Goal: Transaction & Acquisition: Download file/media

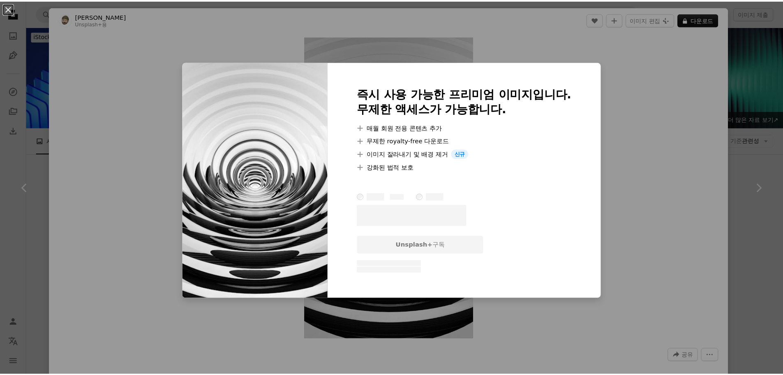
scroll to position [2056, 0]
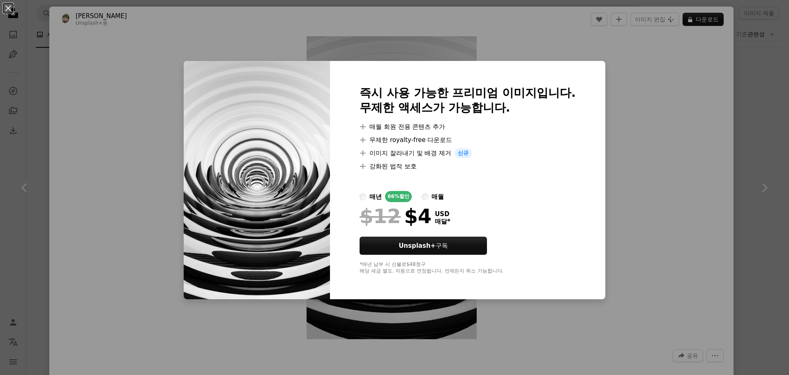
click at [652, 137] on div "An X shape 즉시 사용 가능한 프리미엄 이미지입니다. 무제한 액세스가 가능합니다. A plus sign 매월 회원 전용 콘텐츠 추가 A…" at bounding box center [394, 187] width 789 height 375
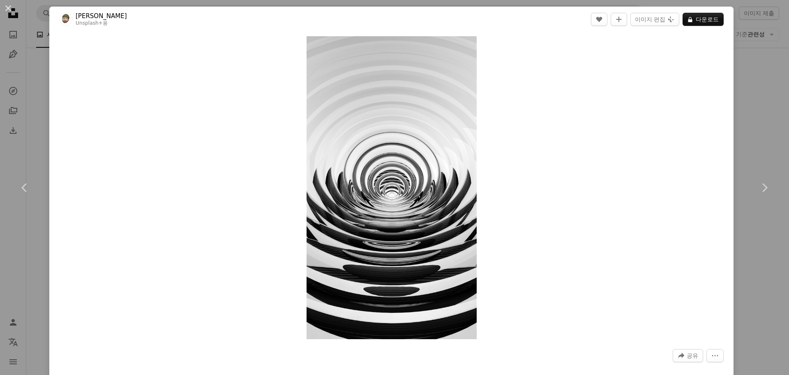
click at [767, 46] on div "An X shape Chevron left Chevron right [PERSON_NAME] C Unsplash+ 용 A heart A plu…" at bounding box center [394, 187] width 789 height 375
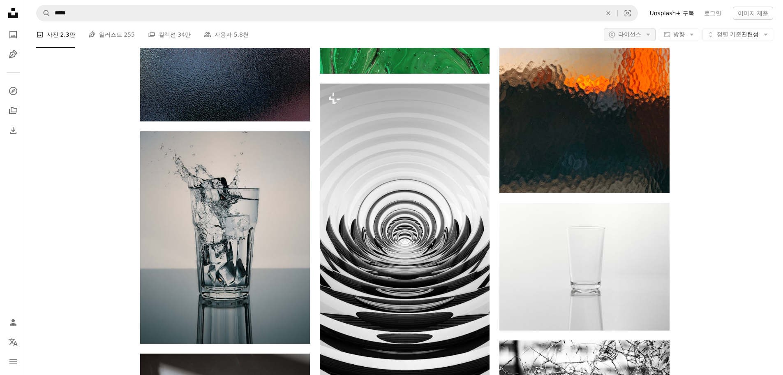
click at [645, 32] on icon "Arrow down" at bounding box center [648, 34] width 7 height 7
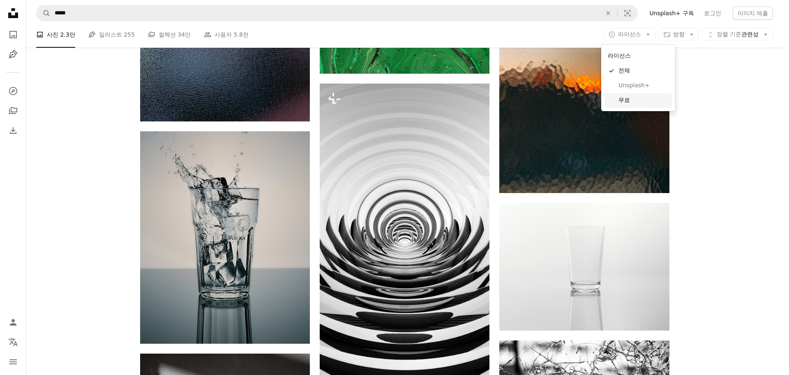
click at [627, 97] on span "무료" at bounding box center [644, 100] width 50 height 8
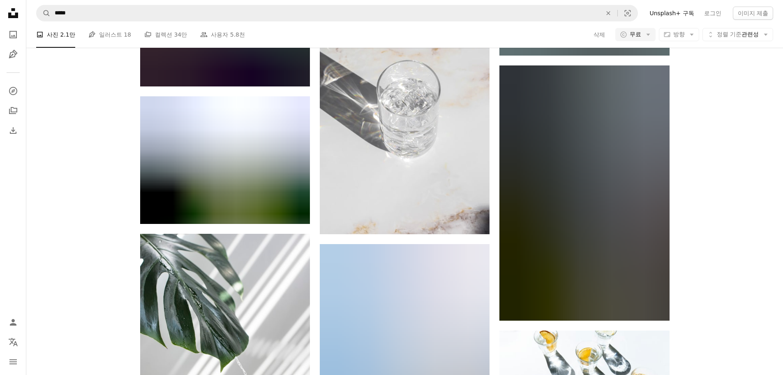
scroll to position [3905, 0]
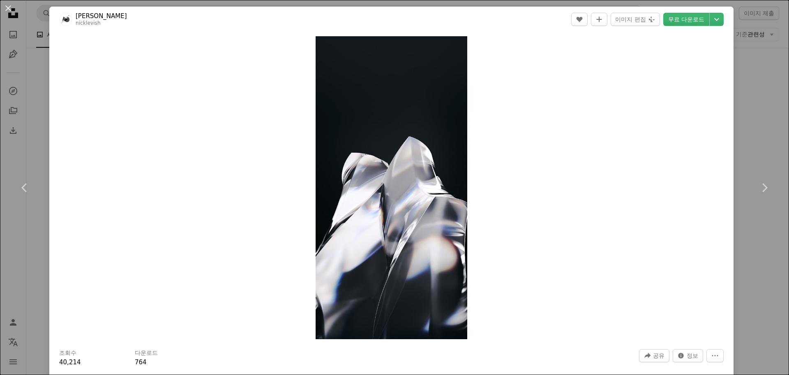
click at [679, 12] on header "[PERSON_NAME] nicklevish A heart A plus sign 이미지 편집 Plus sign for Unsplash+ 무료 …" at bounding box center [391, 19] width 684 height 25
click at [671, 18] on link "무료 다운로드" at bounding box center [687, 19] width 46 height 13
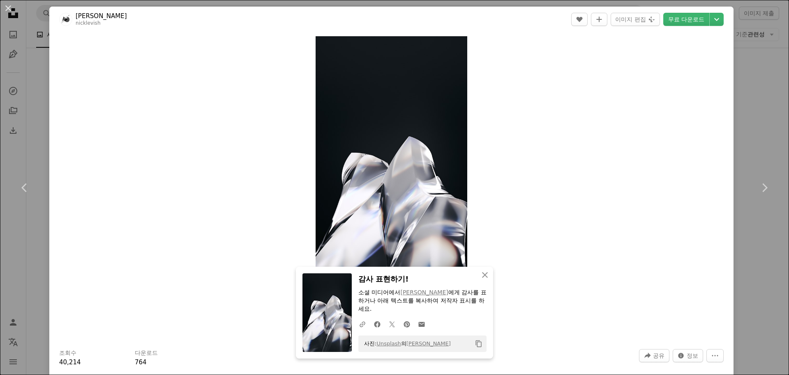
click at [546, 149] on div "Zoom in" at bounding box center [391, 187] width 684 height 311
click at [749, 93] on div "An X shape Chevron left Chevron right An X shape 닫기 감사 표현하기! 소셜 미디어에서 [PERSON_N…" at bounding box center [394, 187] width 789 height 375
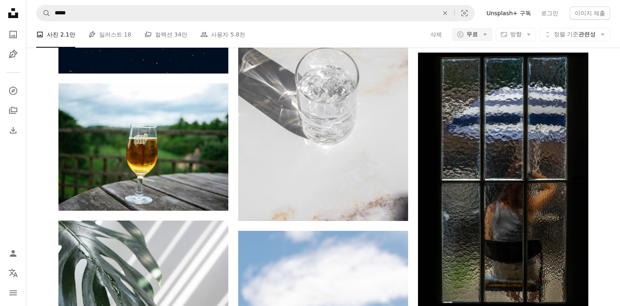
scroll to position [8551, 0]
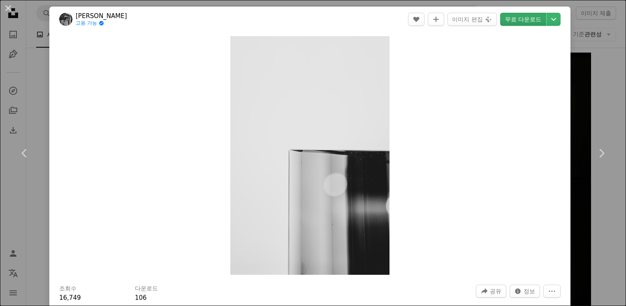
click at [516, 23] on link "무료 다운로드" at bounding box center [523, 19] width 46 height 13
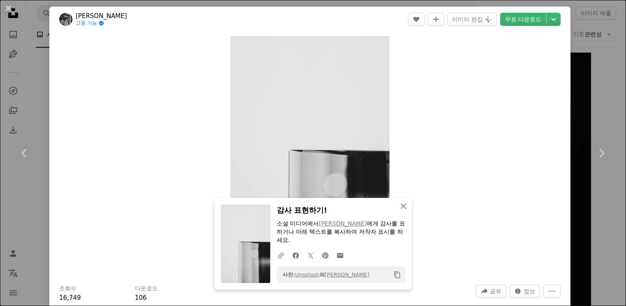
drag, startPoint x: 474, startPoint y: 98, endPoint x: 501, endPoint y: 75, distance: 35.2
click at [475, 97] on div "Zoom in" at bounding box center [309, 155] width 521 height 247
click at [602, 66] on div "An X shape Chevron left Chevron right An X shape 닫기 감사 표현하기! 소셜 미디어에서 [PERSON_N…" at bounding box center [313, 153] width 626 height 306
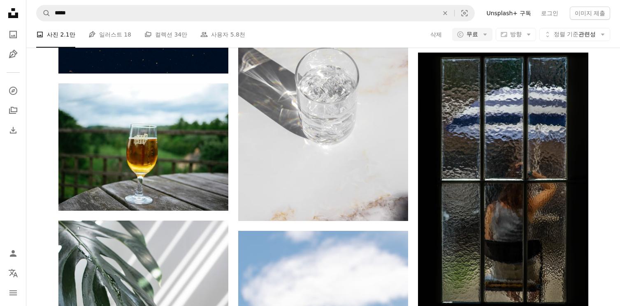
scroll to position [11758, 0]
